Goal: Find specific page/section

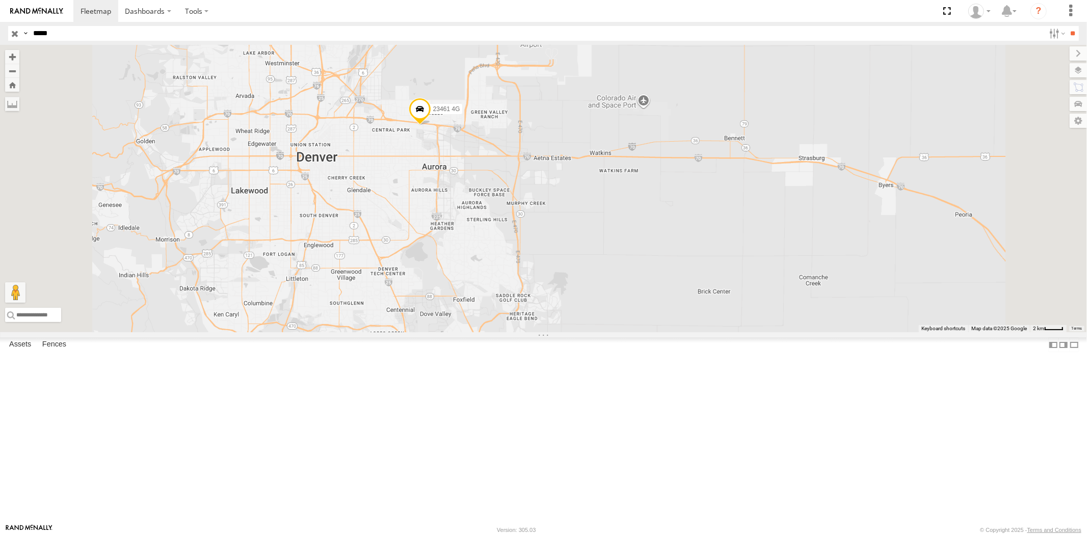
click at [14, 36] on input "button" at bounding box center [14, 33] width 13 height 15
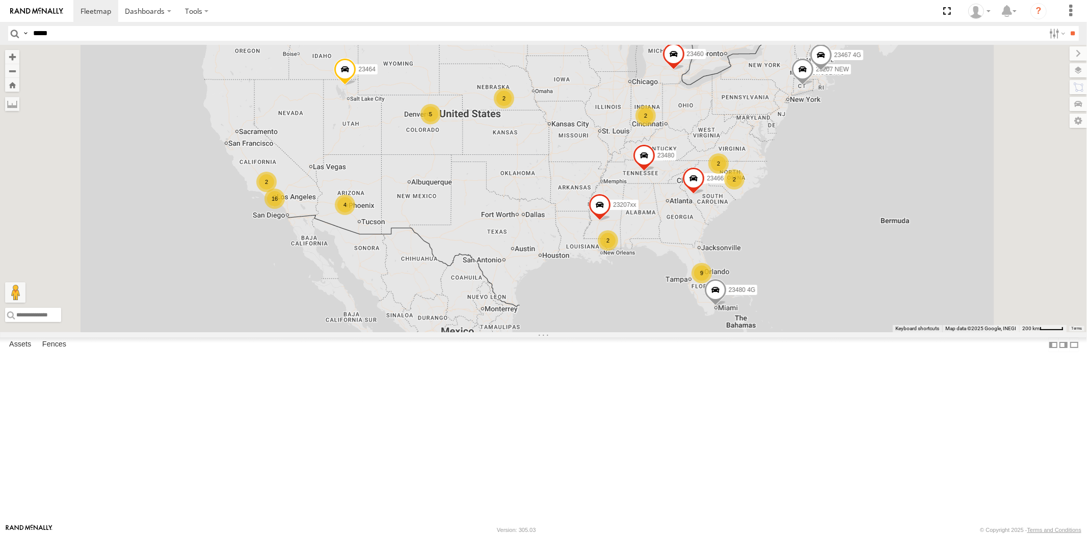
click at [441, 124] on div "5" at bounding box center [430, 114] width 20 height 20
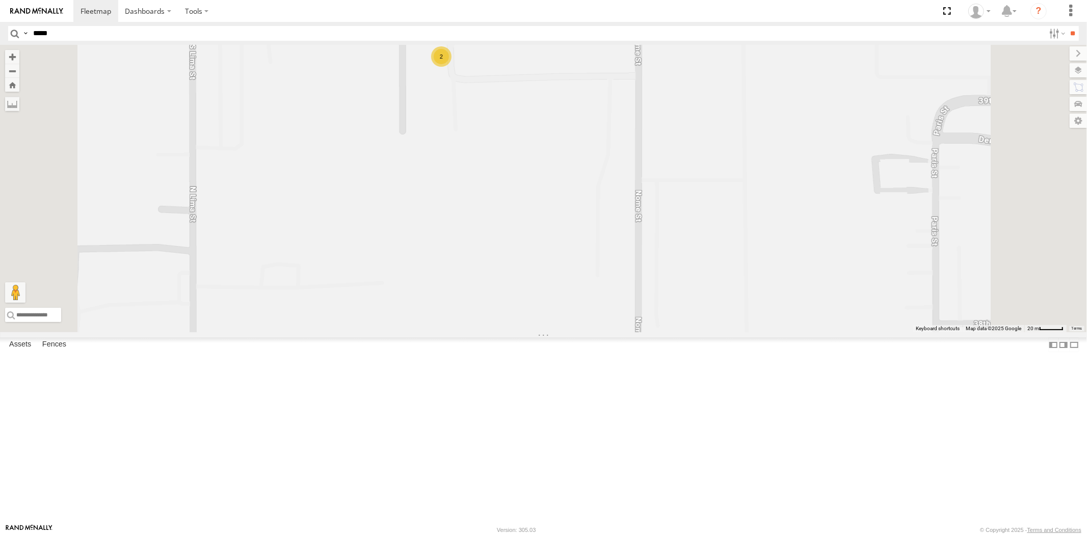
click at [664, 44] on span at bounding box center [653, 30] width 22 height 28
drag, startPoint x: 768, startPoint y: 56, endPoint x: 744, endPoint y: 52, distance: 24.3
copy div "23461"
drag, startPoint x: 60, startPoint y: 88, endPoint x: 39, endPoint y: 89, distance: 20.9
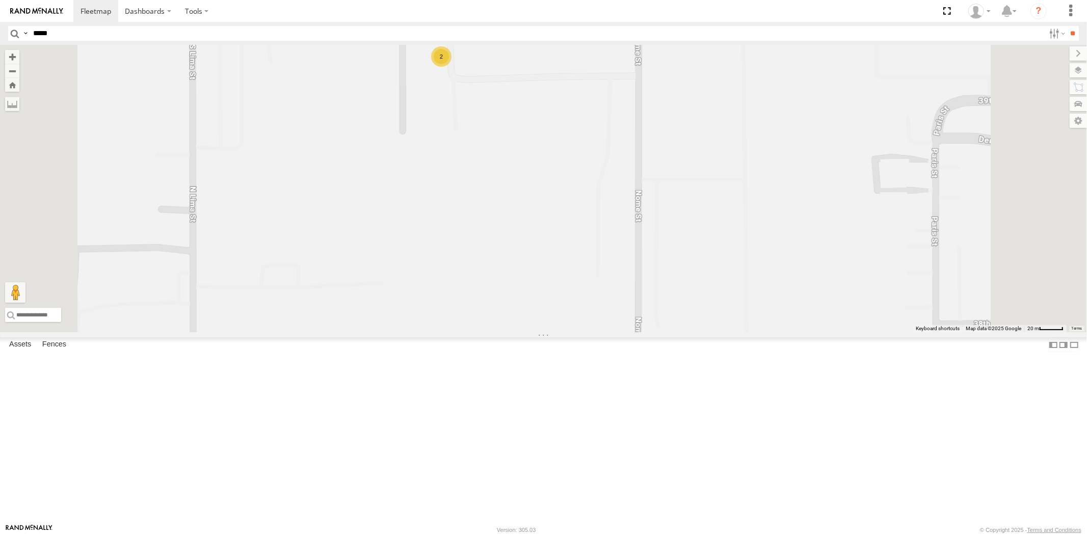
click at [0, 0] on div "23333 4G" at bounding box center [0, 0] width 0 height 0
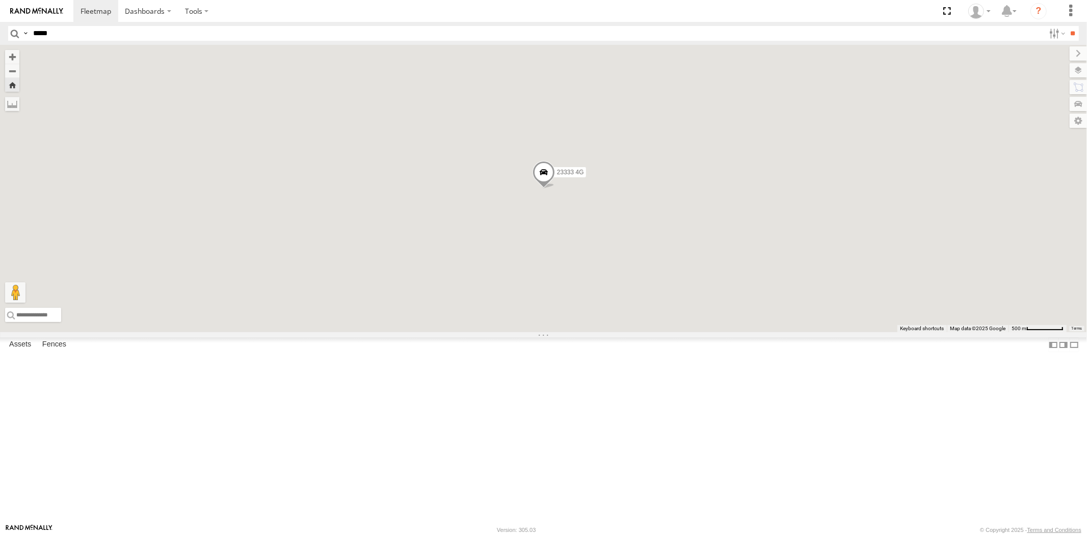
copy div "23333"
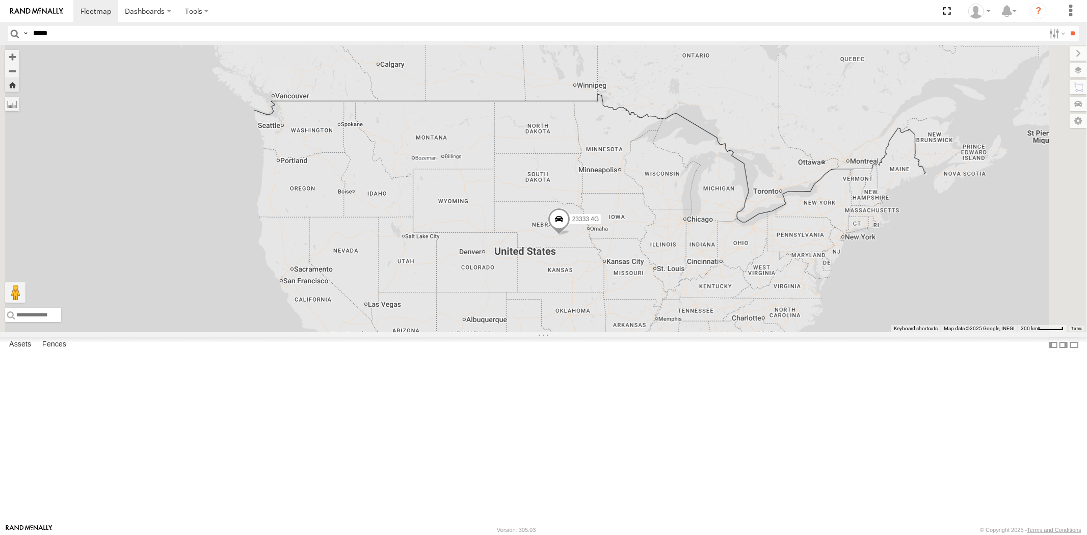
click at [0, 0] on div "All Assets" at bounding box center [0, 0] width 0 height 0
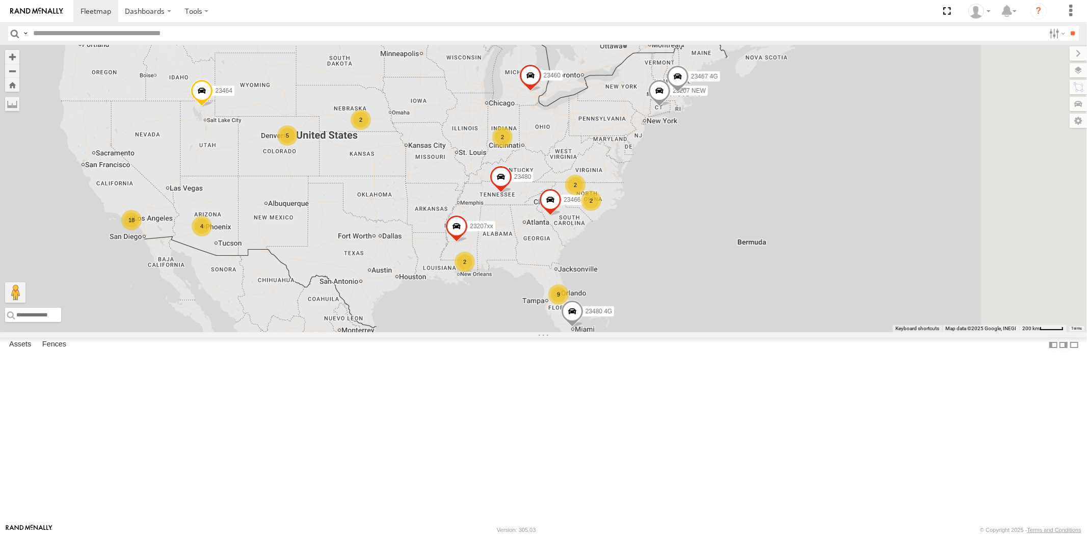
drag, startPoint x: 726, startPoint y: 226, endPoint x: 625, endPoint y: 259, distance: 106.2
click at [592, 256] on div "9 2 18 4 23207 NEW 2 23207xx 2 2 23466 23480 4G 23464 23460 23480 23467 4G 2 5" at bounding box center [543, 188] width 1087 height 287
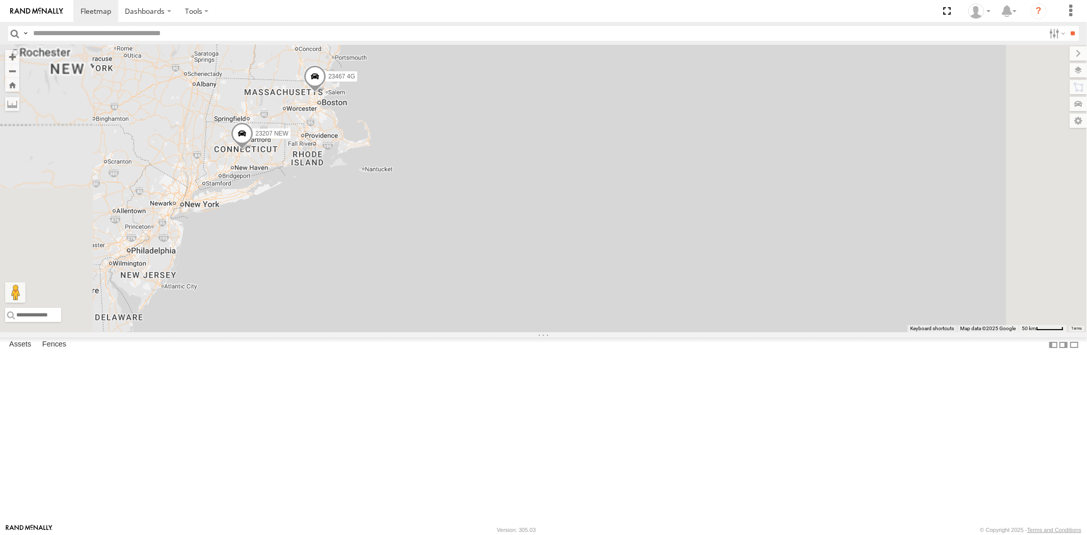
drag, startPoint x: 570, startPoint y: 240, endPoint x: 599, endPoint y: 404, distance: 166.1
click at [597, 332] on div "23207 NEW 23207xx 23466 23480 4G 23464 23460 23480 23467 4G" at bounding box center [543, 188] width 1087 height 287
